Goal: Information Seeking & Learning: Learn about a topic

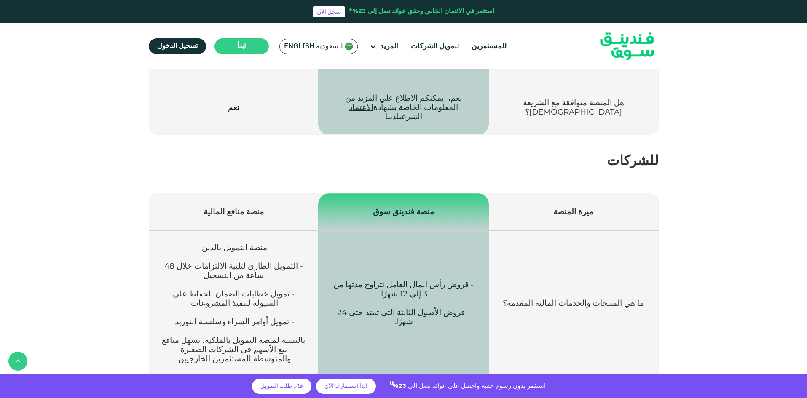
scroll to position [1067, 0]
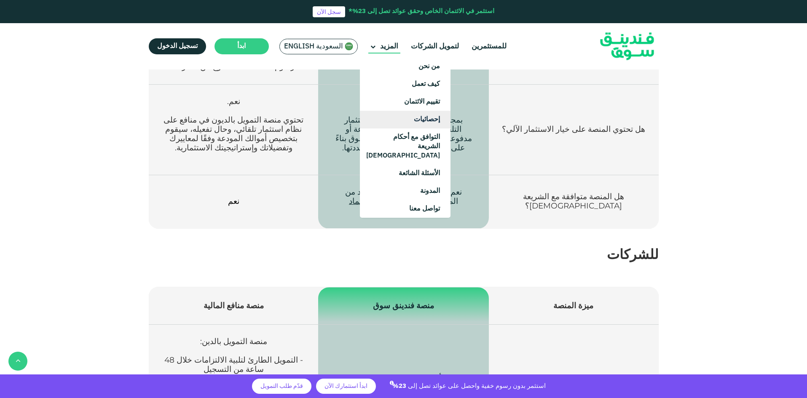
click at [439, 121] on link "إحصائيات" at bounding box center [405, 120] width 91 height 18
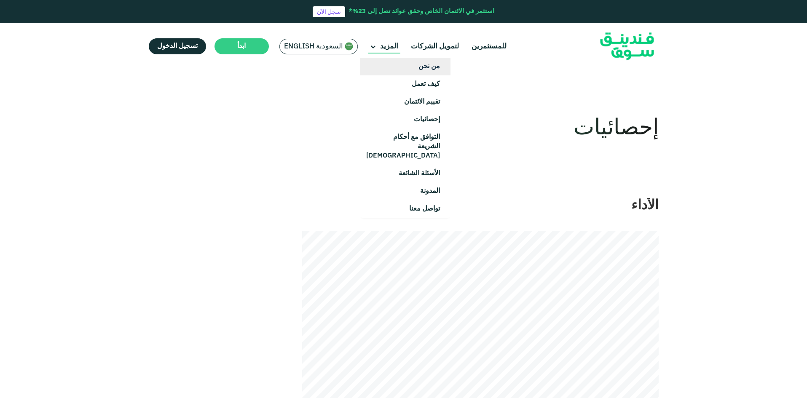
click at [433, 71] on link "من نحن" at bounding box center [405, 67] width 91 height 18
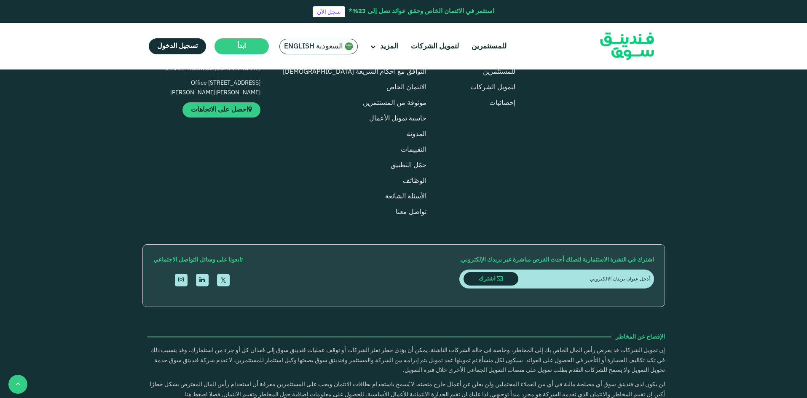
scroll to position [1053, 0]
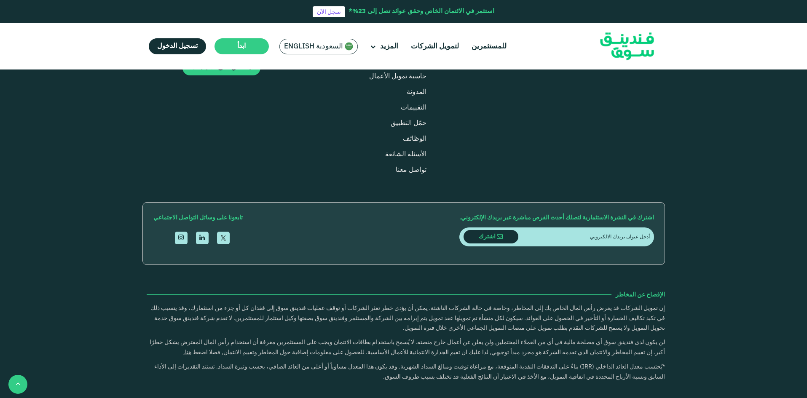
click at [501, 33] on link "للمستثمرين" at bounding box center [499, 30] width 32 height 6
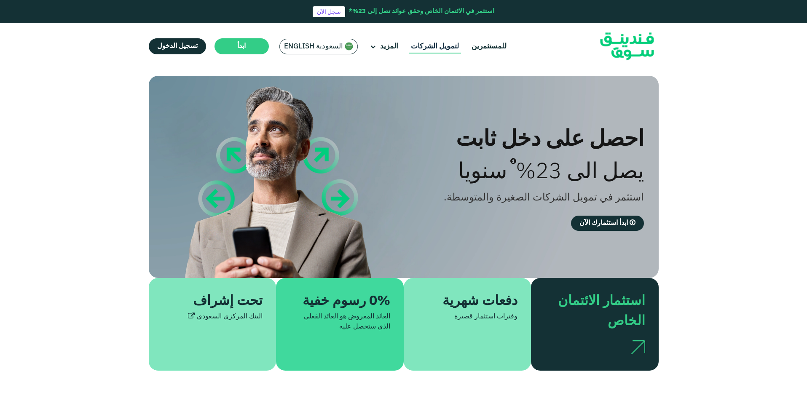
click at [418, 44] on link "لتمويل الشركات" at bounding box center [435, 47] width 52 height 14
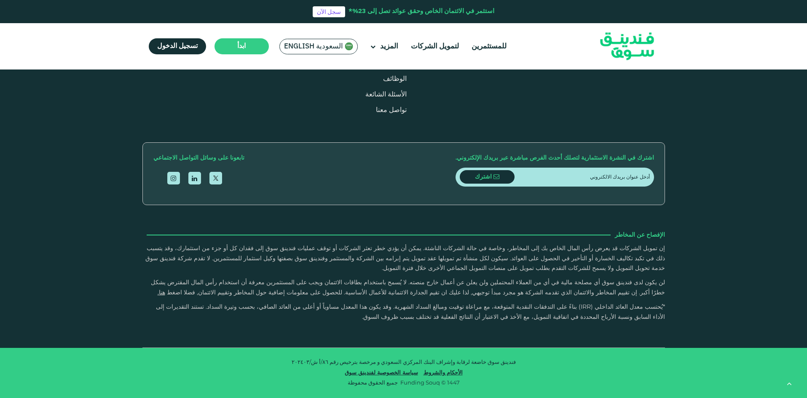
scroll to position [1180, 0]
click at [412, 68] on link "عرض الصفقة" at bounding box center [408, 60] width 63 height 15
click at [484, 4] on link "إحصائيات" at bounding box center [479, 1] width 26 height 6
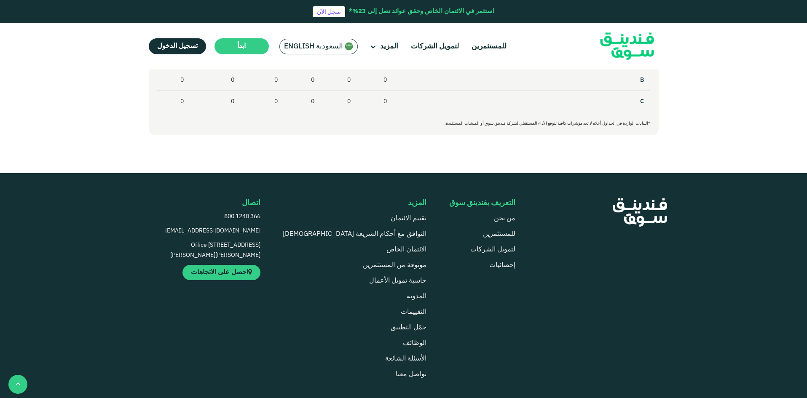
scroll to position [674, 0]
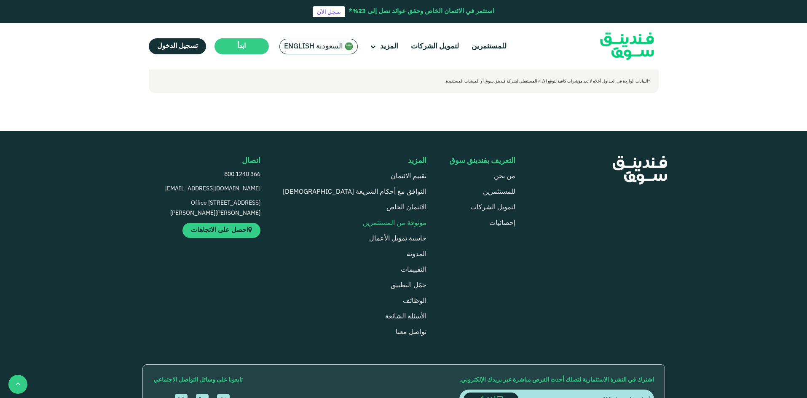
click at [386, 225] on link "موثوقة من المستثمرين" at bounding box center [395, 223] width 64 height 6
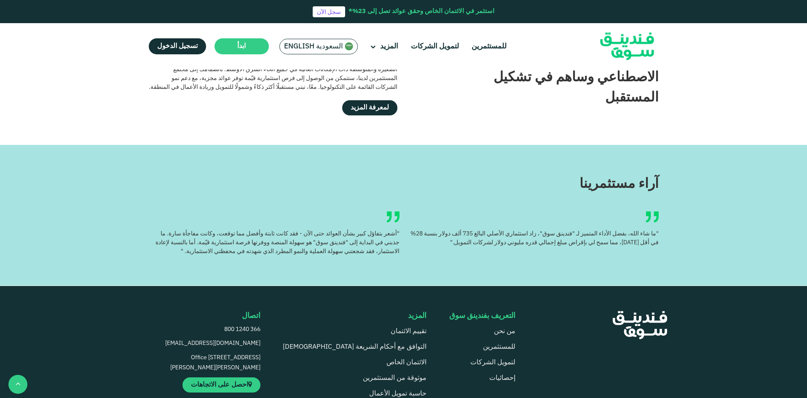
scroll to position [843, 0]
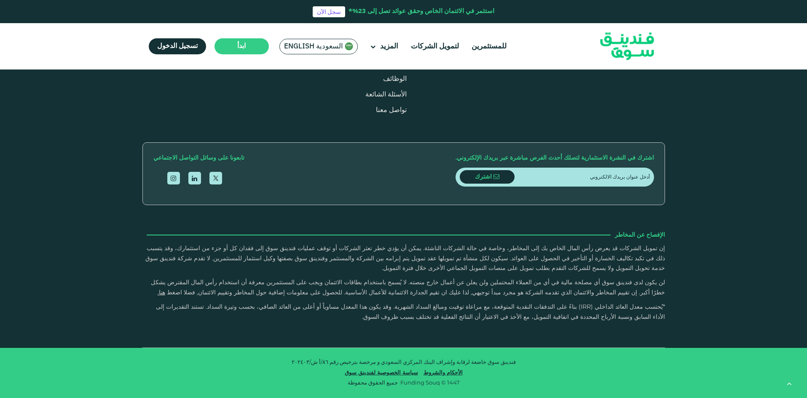
scroll to position [1917, 0]
click at [165, 293] on link "هنا." at bounding box center [162, 293] width 8 height 6
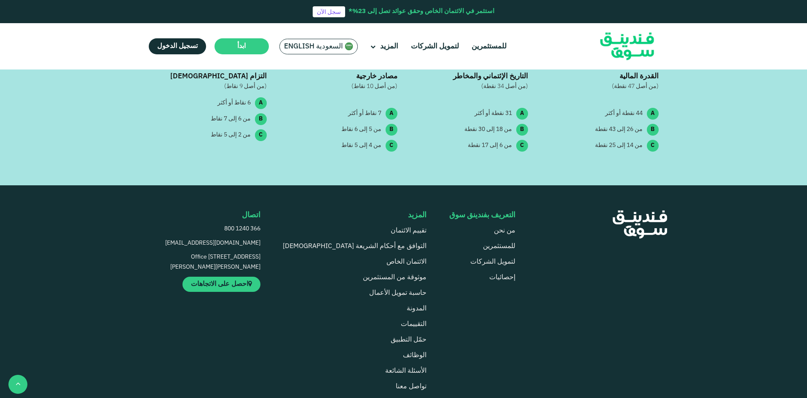
scroll to position [674, 0]
